Goal: Download file/media

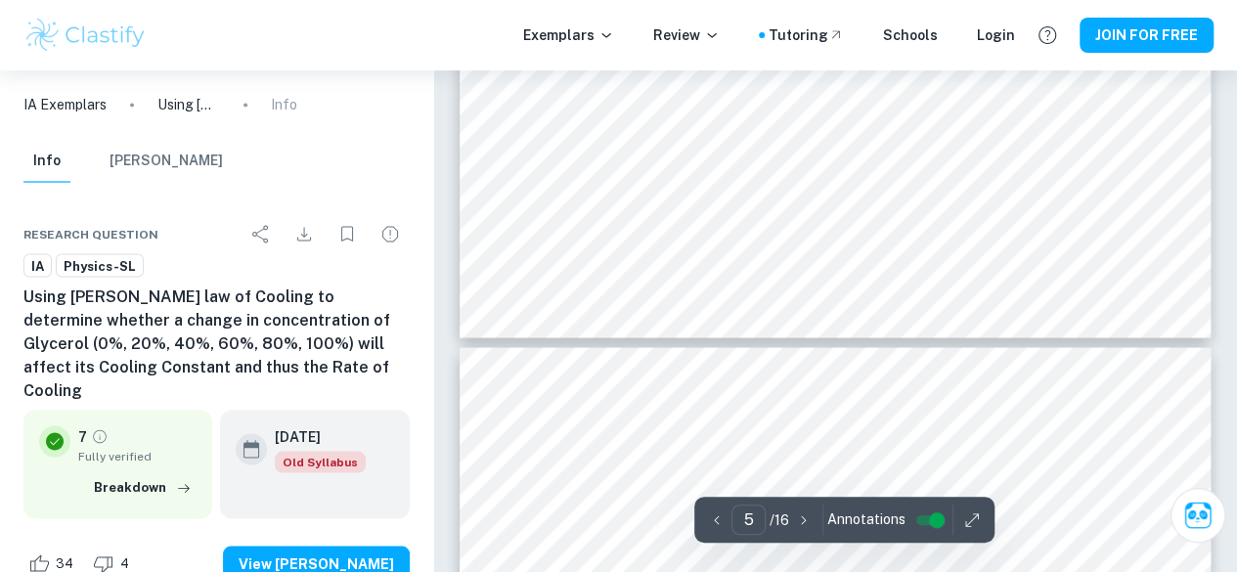
scroll to position [5346, 0]
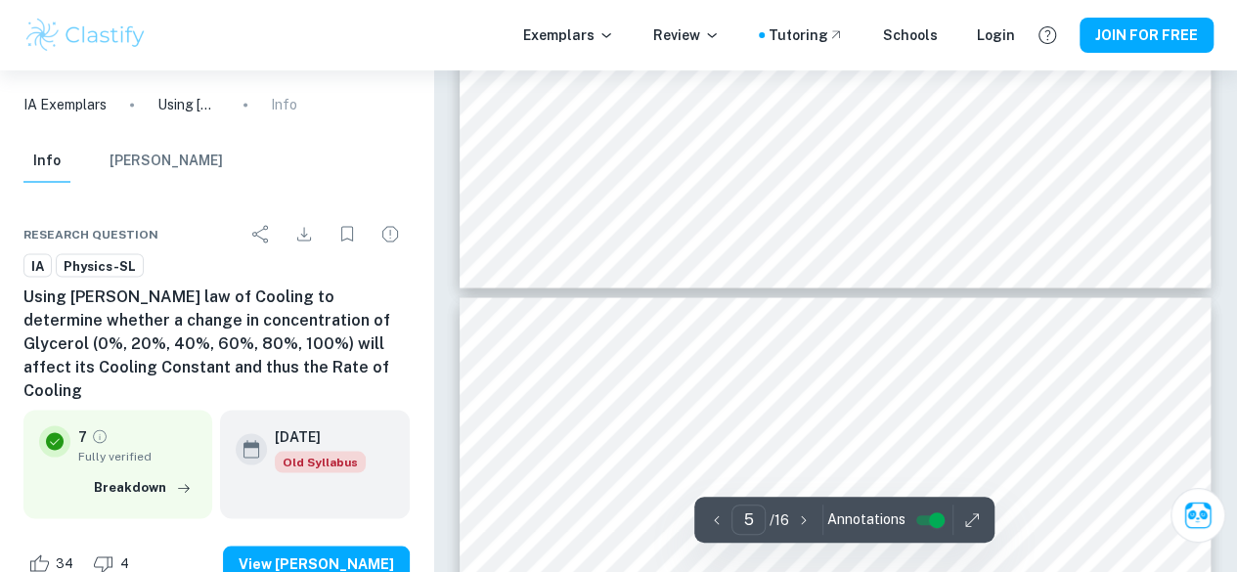
type input "6"
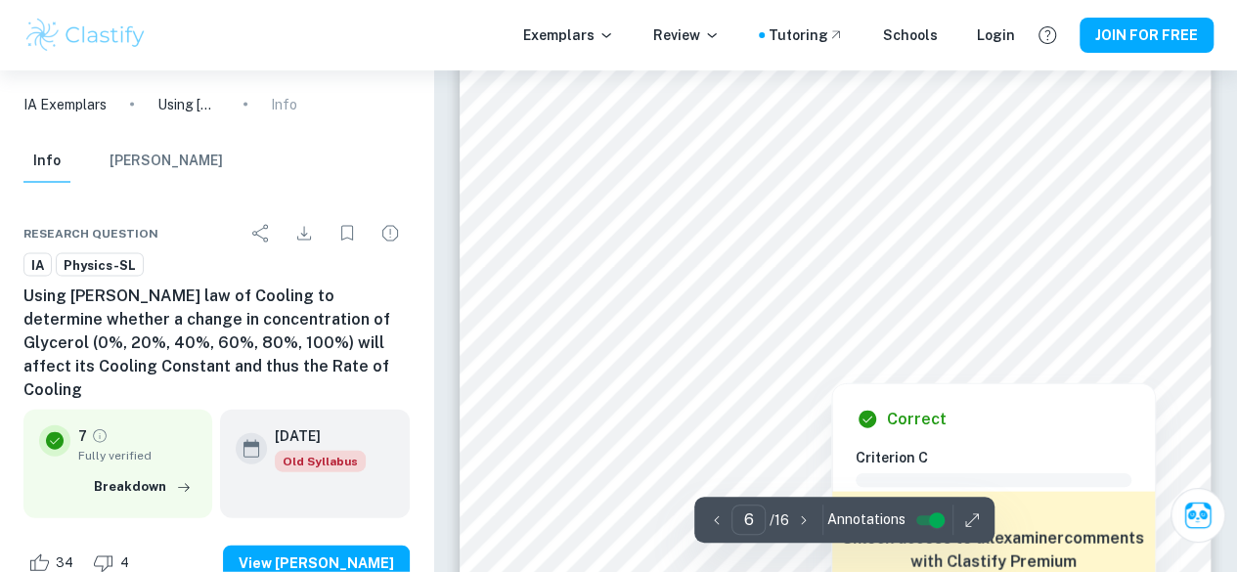
click at [939, 335] on div at bounding box center [834, 334] width 419 height 6
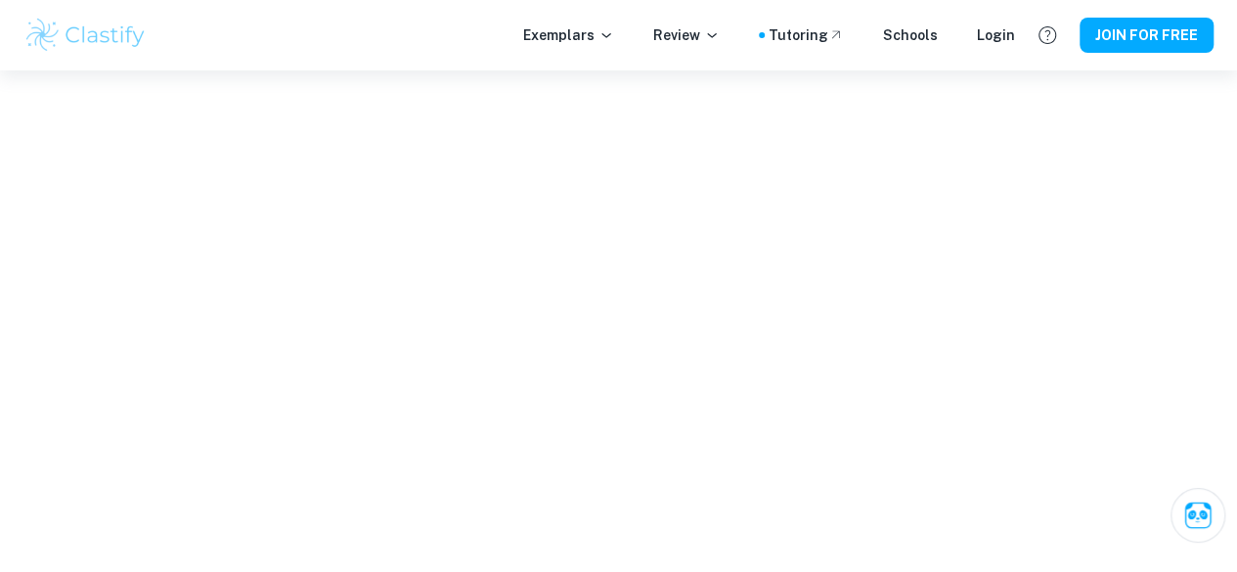
scroll to position [1733, 0]
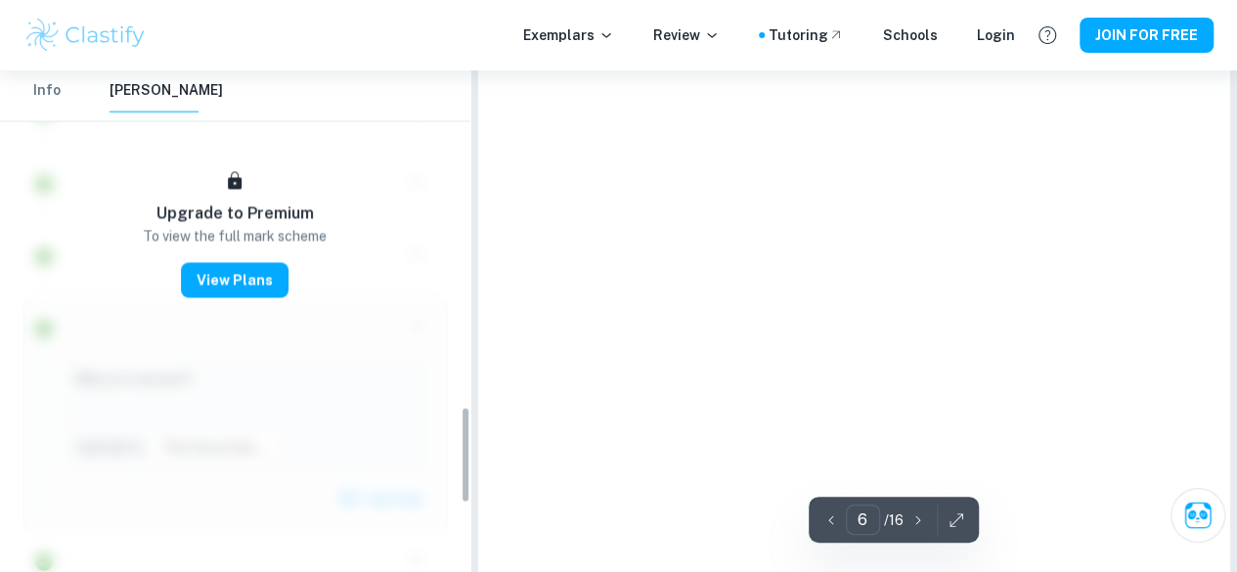
type input "6"
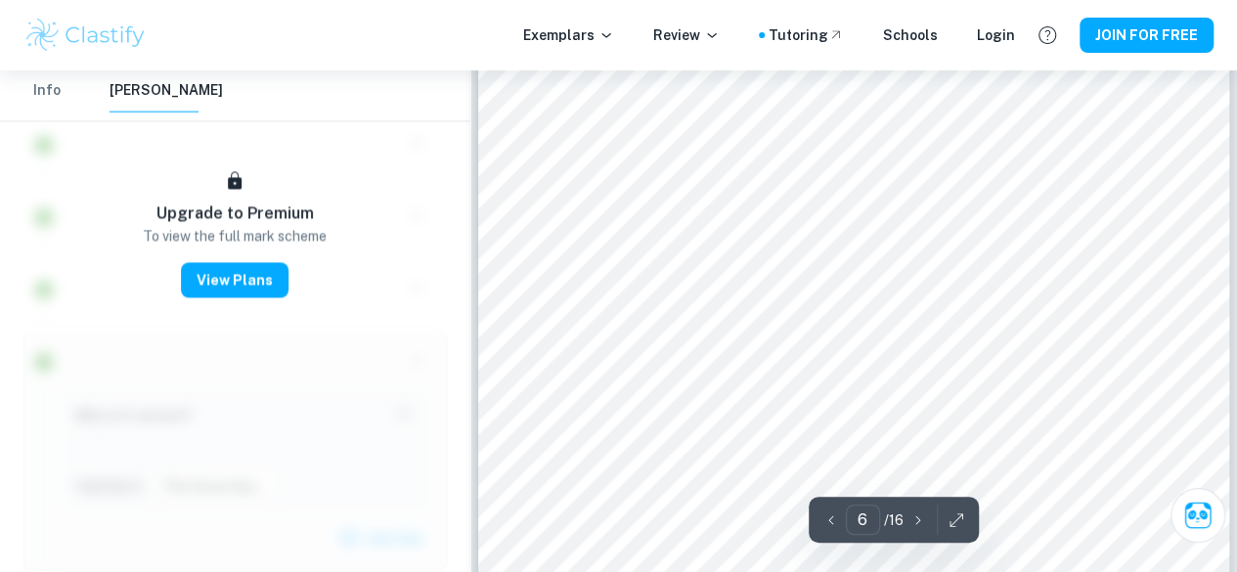
scroll to position [5721, 0]
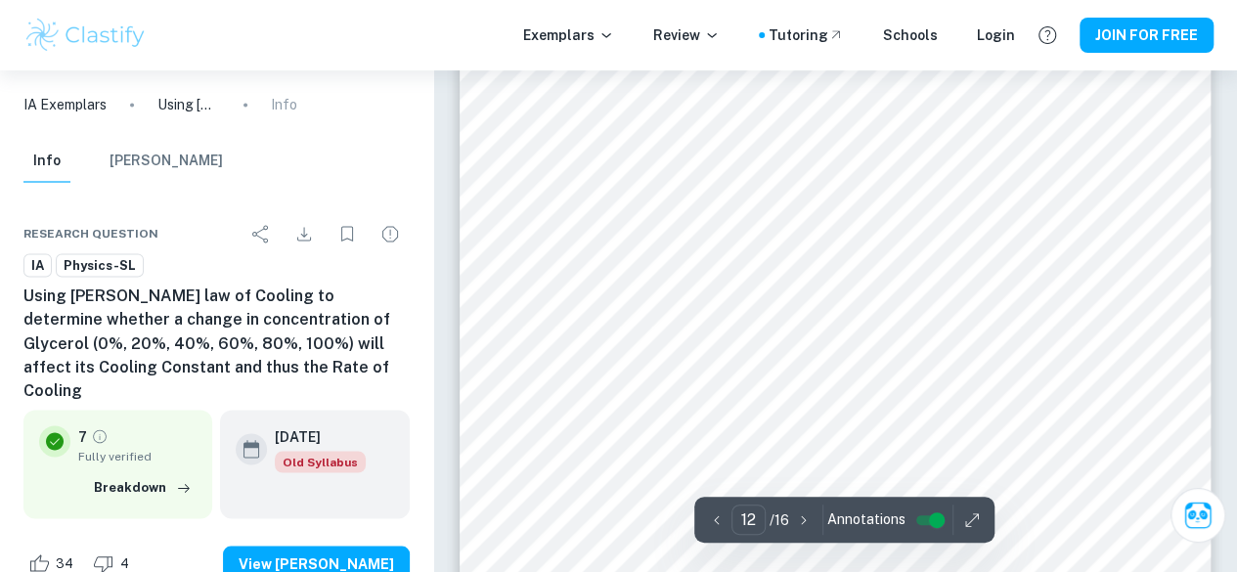
scroll to position [12647, 0]
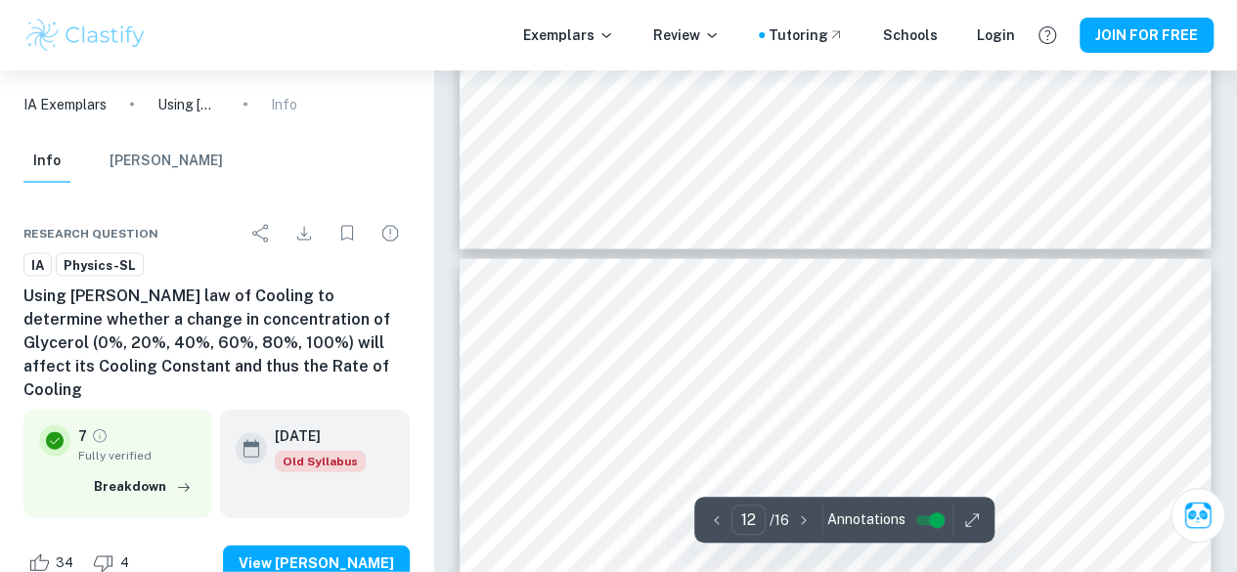
type input "13"
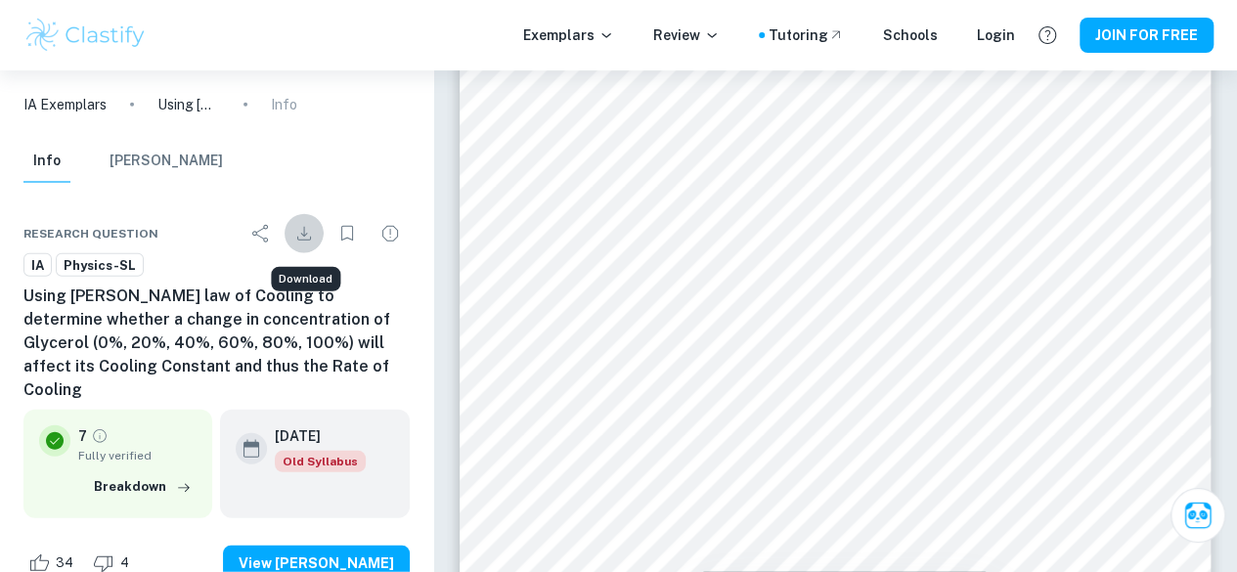
click at [303, 238] on icon "Download" at bounding box center [303, 233] width 23 height 23
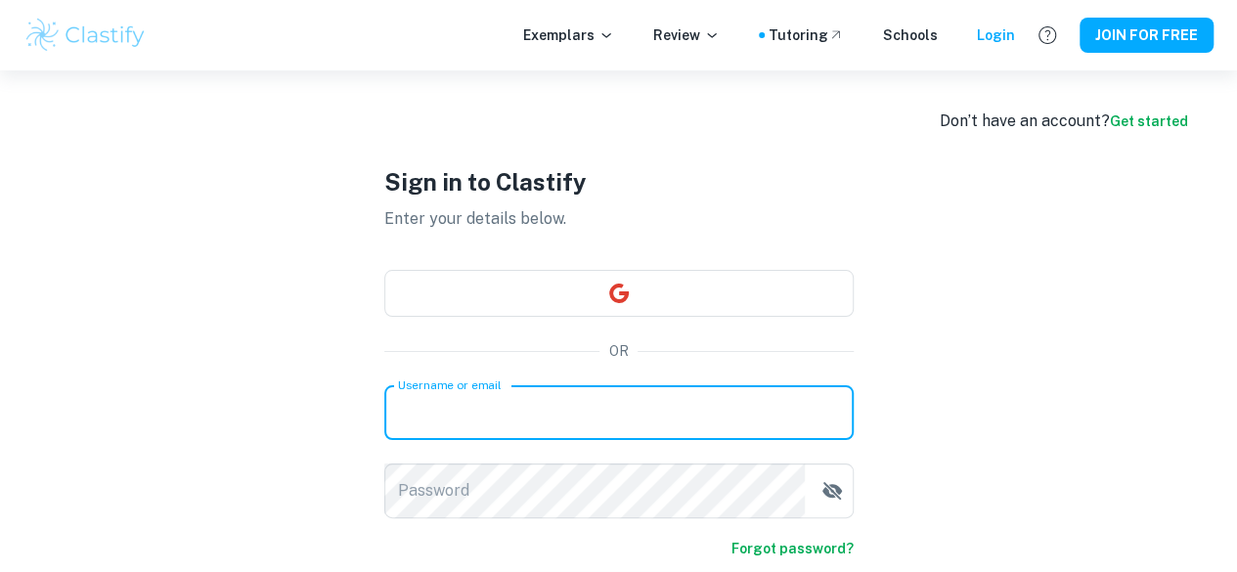
click at [493, 432] on input "Username or email" at bounding box center [618, 412] width 469 height 55
type input "abdullahif26@uwcea.org"
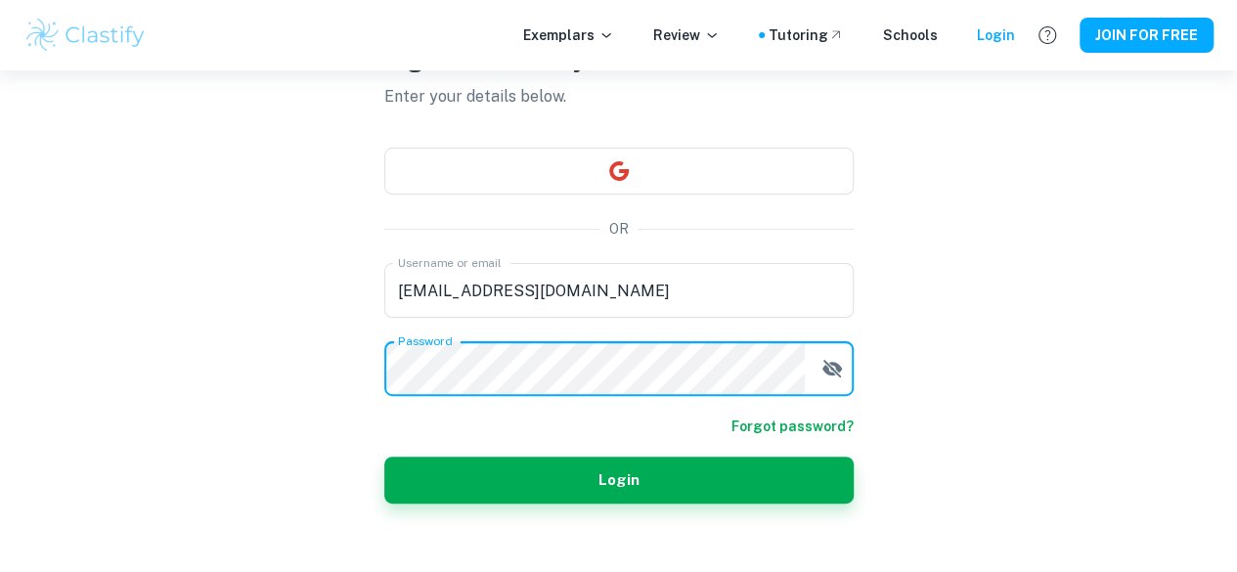
scroll to position [147, 0]
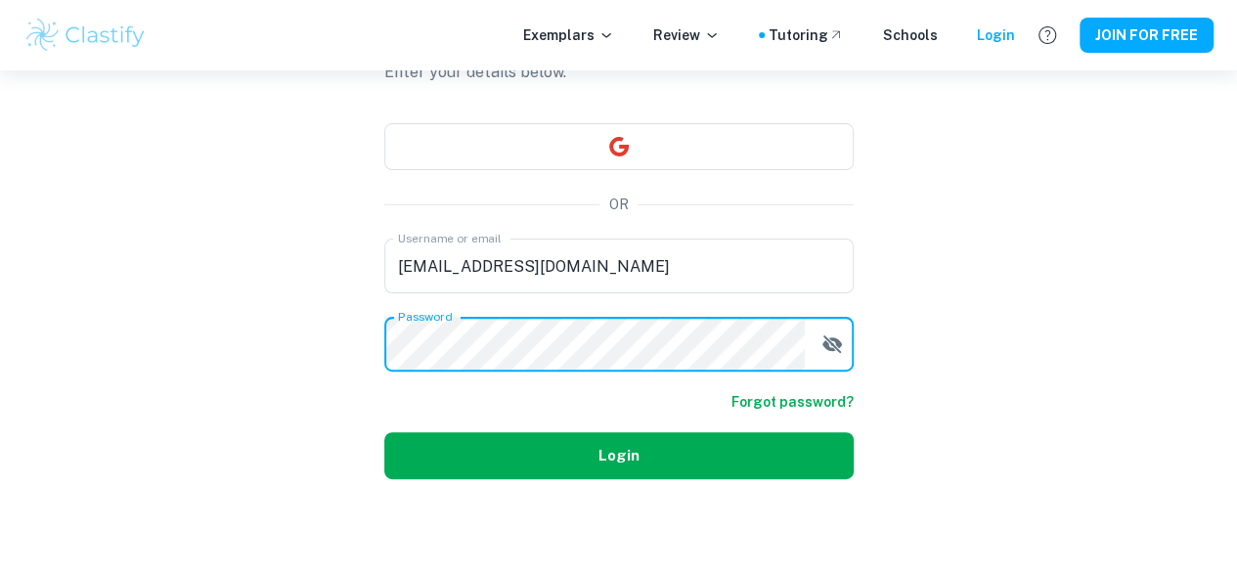
click at [651, 450] on button "Login" at bounding box center [618, 455] width 469 height 47
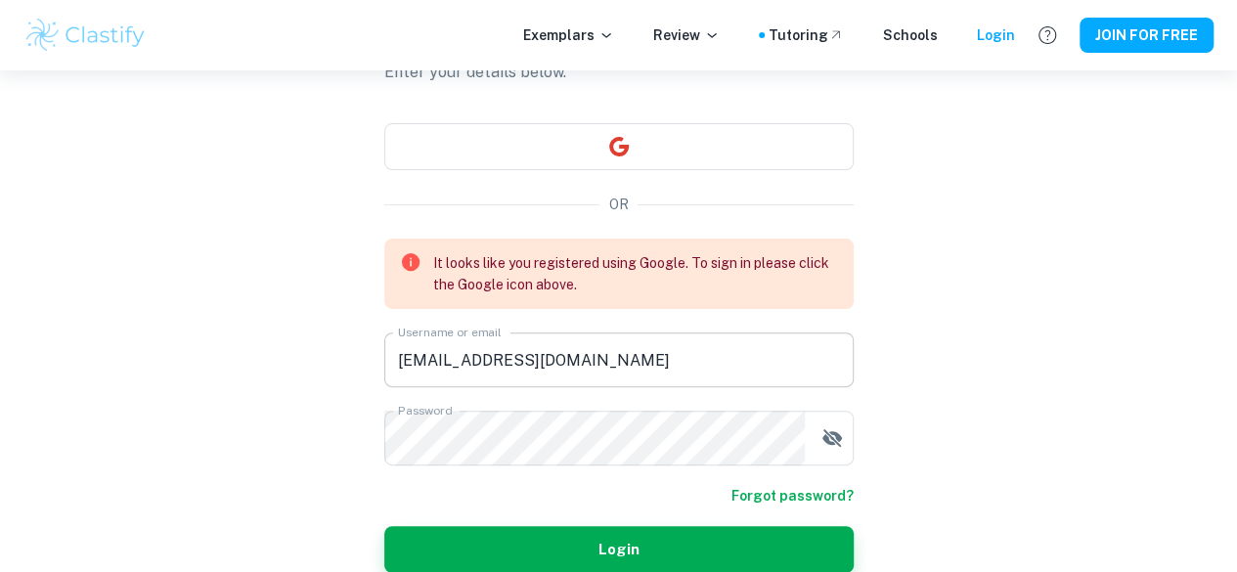
scroll to position [0, 0]
